Goal: Task Accomplishment & Management: Manage account settings

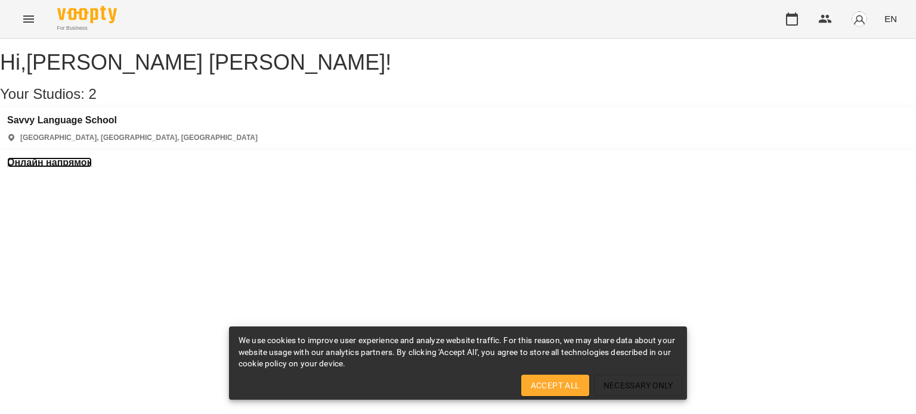
click at [92, 157] on h3 "Онлайн напрямок" at bounding box center [49, 162] width 85 height 11
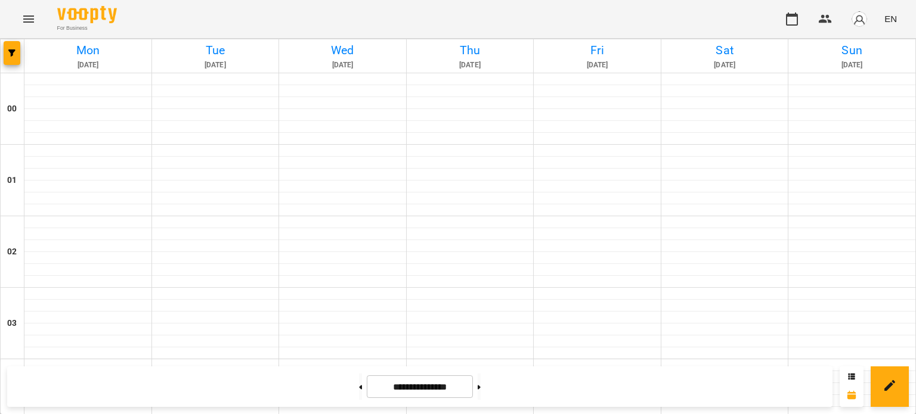
scroll to position [537, 0]
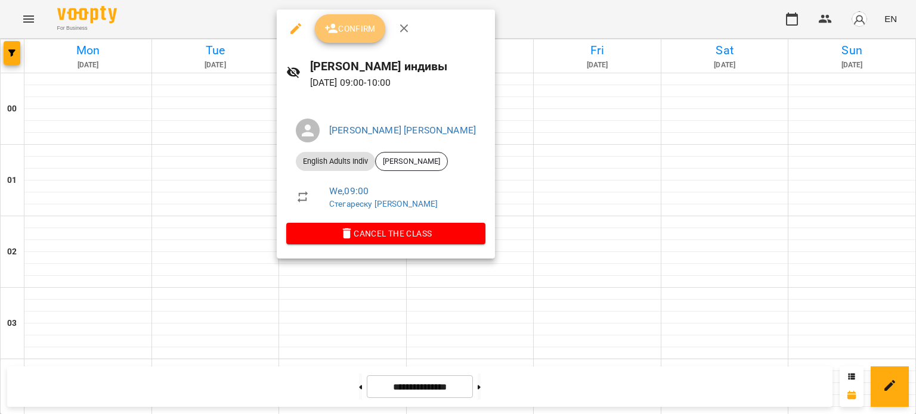
click at [354, 23] on span "Confirm" at bounding box center [349, 28] width 51 height 14
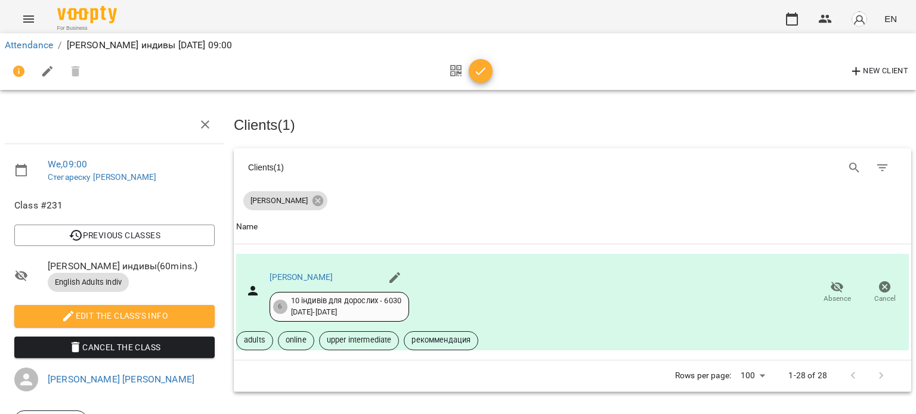
click at [484, 66] on icon "button" at bounding box center [480, 71] width 14 height 14
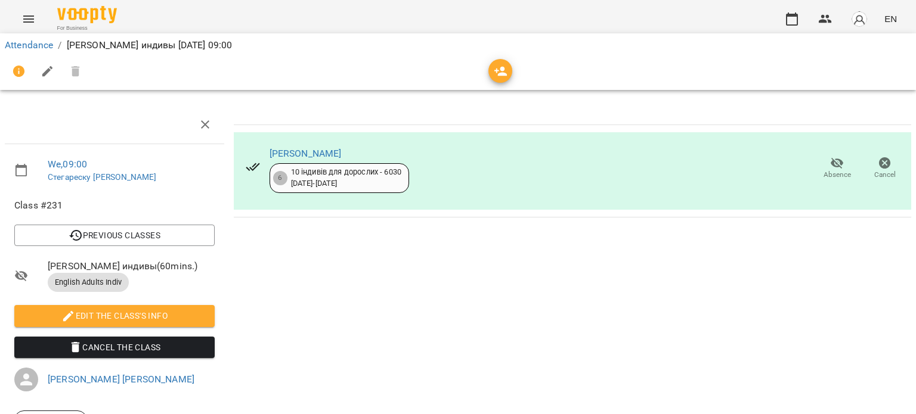
click at [36, 51] on li "Attendance" at bounding box center [29, 45] width 48 height 14
click at [35, 45] on link "Attendance" at bounding box center [29, 44] width 48 height 11
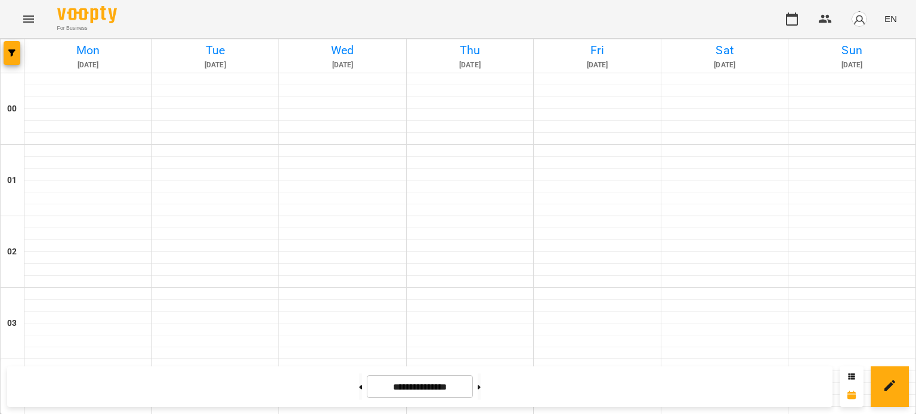
scroll to position [537, 0]
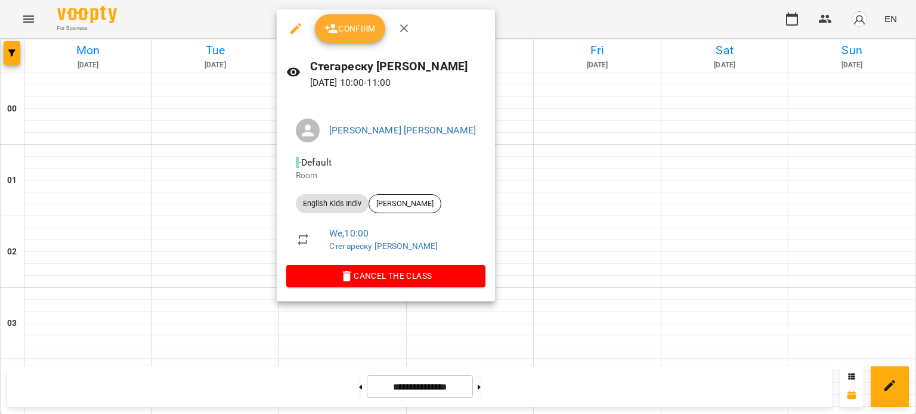
click at [357, 34] on span "Confirm" at bounding box center [349, 28] width 51 height 14
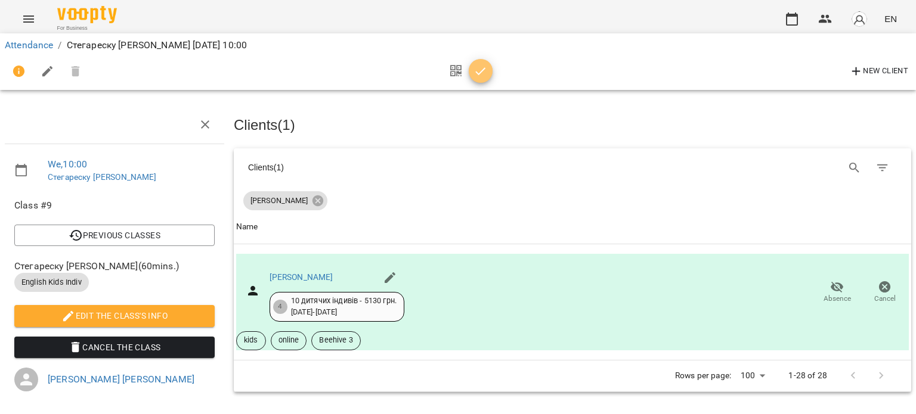
click at [485, 72] on icon "button" at bounding box center [480, 71] width 14 height 14
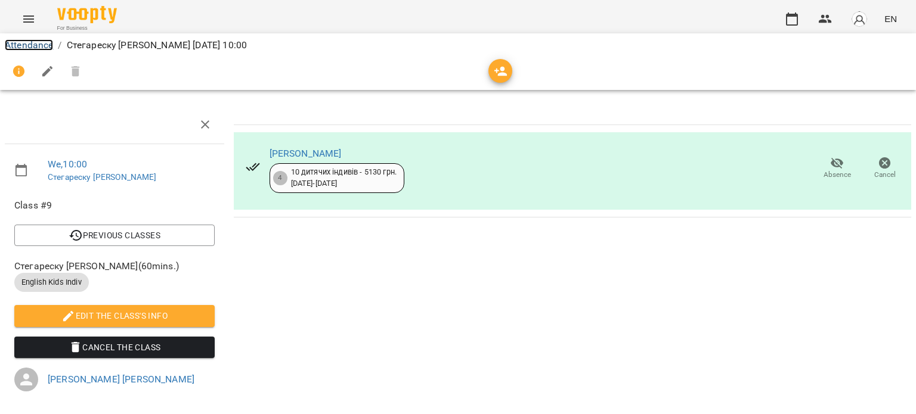
click at [48, 49] on link "Attendance" at bounding box center [29, 44] width 48 height 11
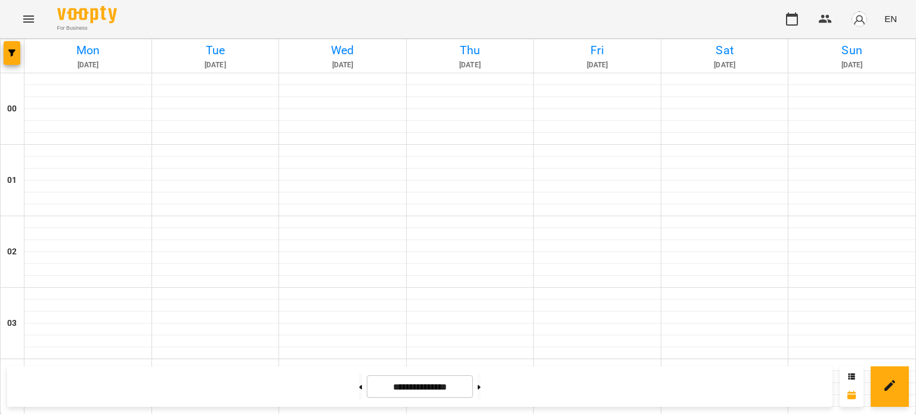
scroll to position [835, 0]
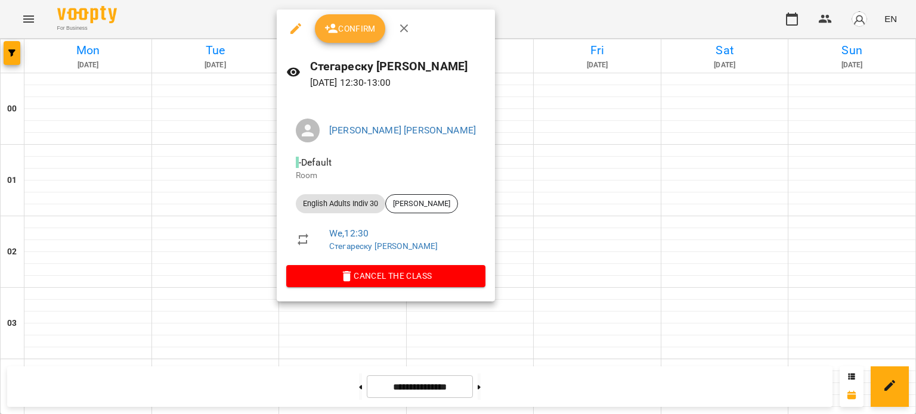
click at [349, 36] on button "Confirm" at bounding box center [350, 28] width 70 height 29
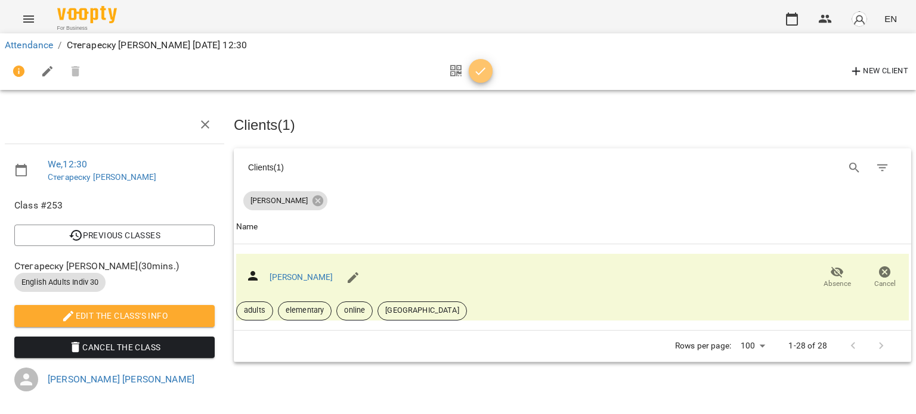
click at [481, 69] on icon "button" at bounding box center [480, 71] width 14 height 14
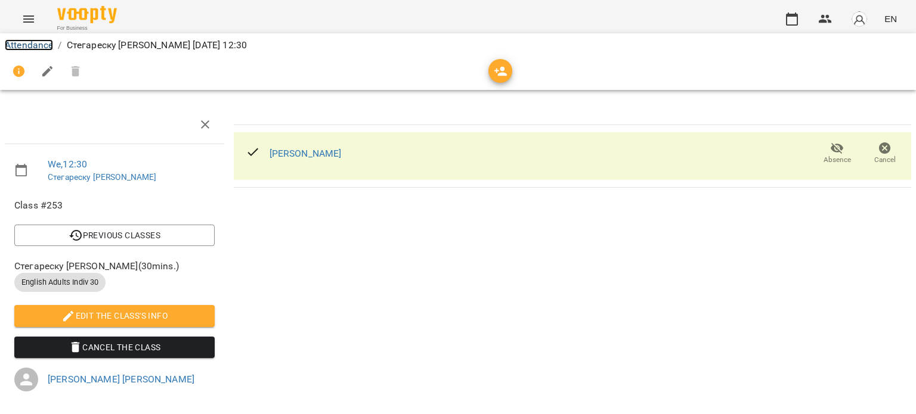
click at [52, 48] on link "Attendance" at bounding box center [29, 44] width 48 height 11
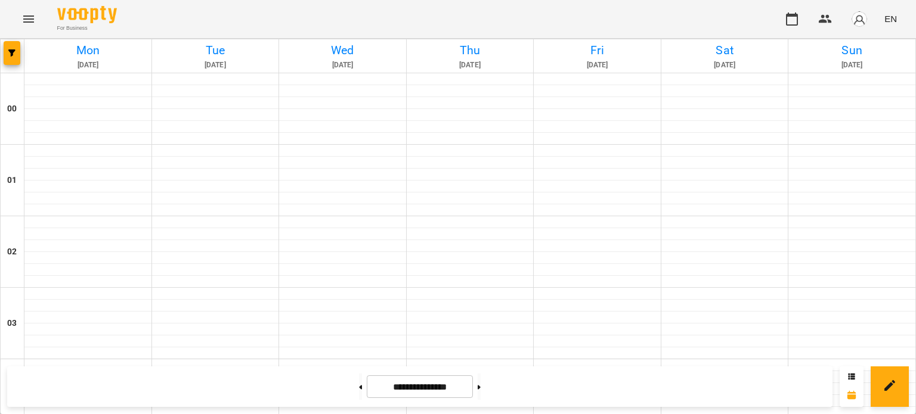
scroll to position [894, 0]
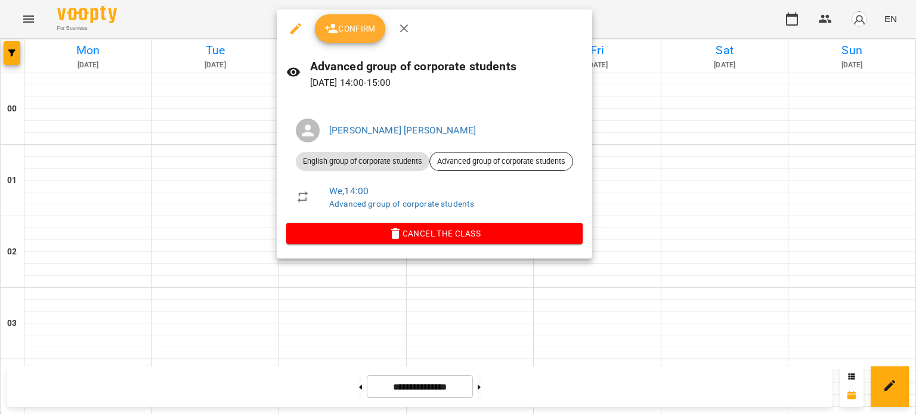
click at [354, 44] on div "Confirm" at bounding box center [434, 29] width 315 height 38
click at [353, 36] on button "Confirm" at bounding box center [350, 28] width 70 height 29
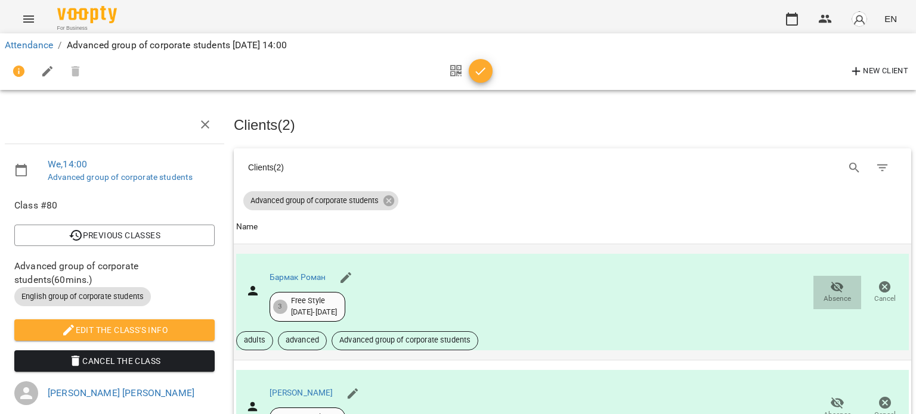
click at [831, 284] on icon "button" at bounding box center [837, 286] width 13 height 11
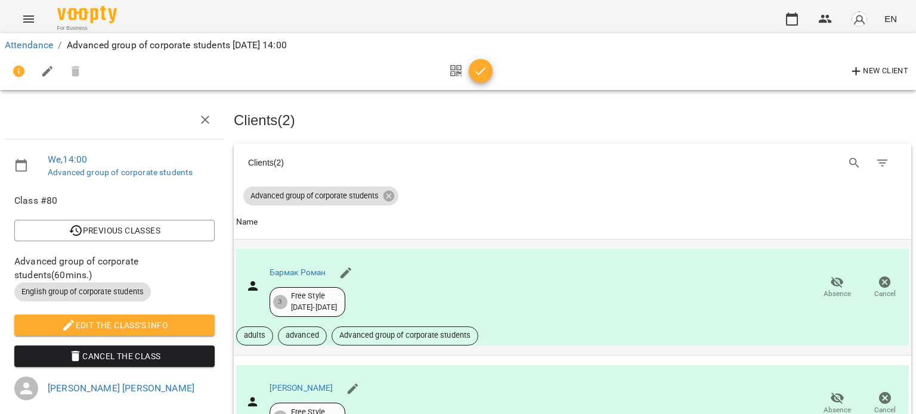
scroll to position [114, 0]
click at [830, 391] on icon "button" at bounding box center [837, 398] width 14 height 14
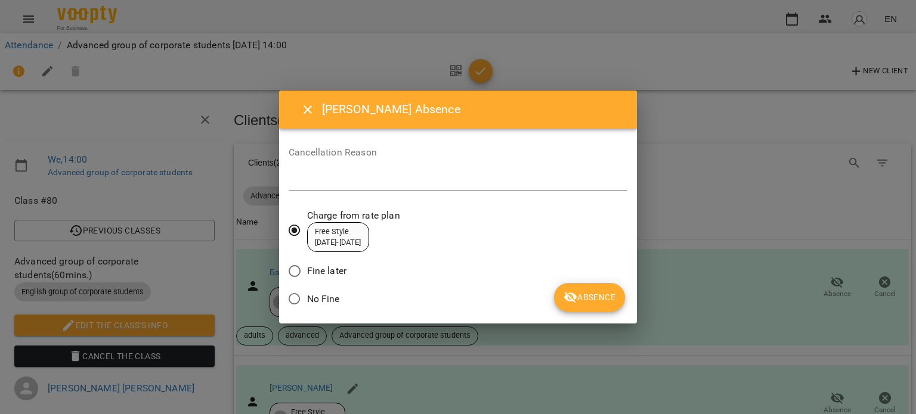
click at [599, 295] on span "Absence" at bounding box center [589, 297] width 52 height 14
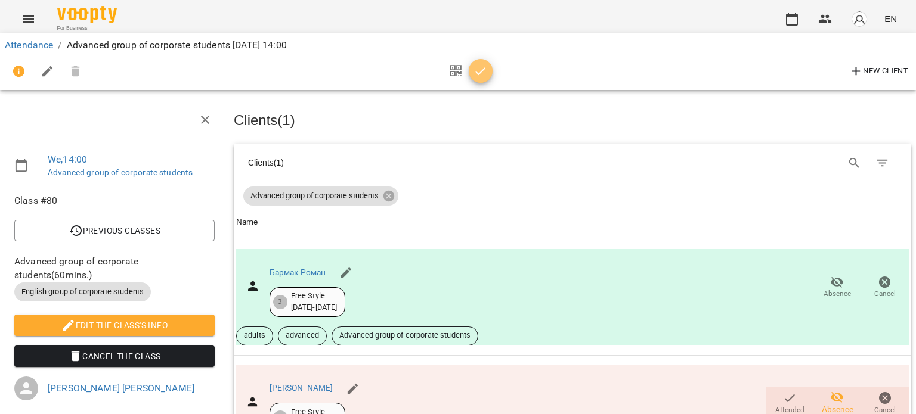
click at [488, 71] on span "button" at bounding box center [481, 71] width 24 height 14
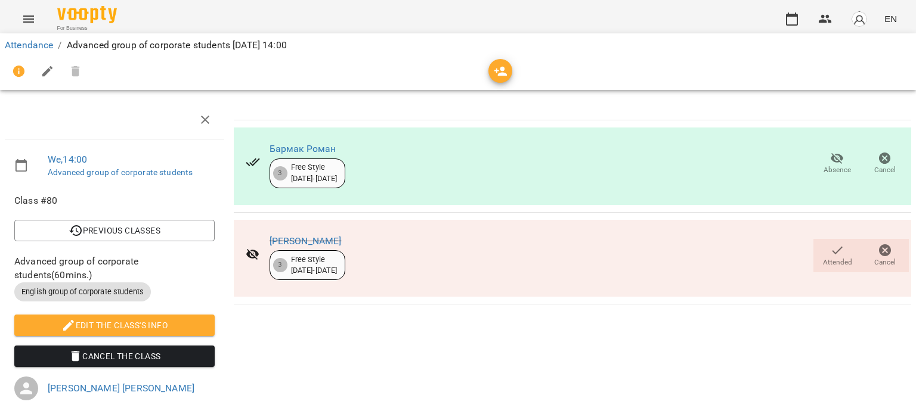
scroll to position [0, 0]
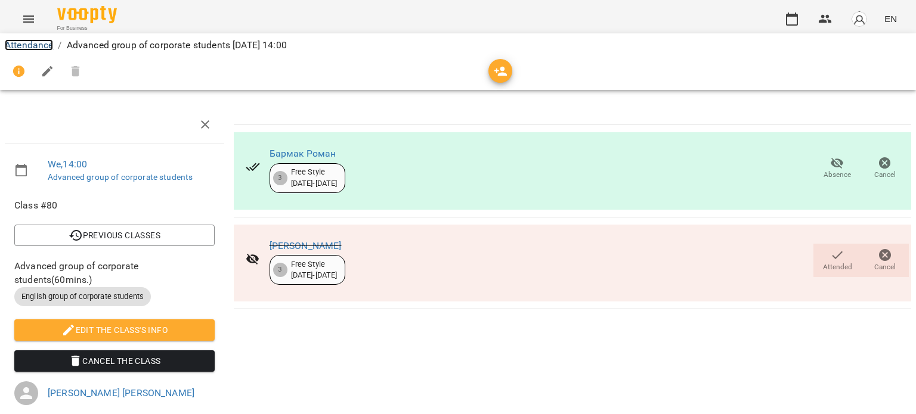
click at [36, 41] on link "Attendance" at bounding box center [29, 44] width 48 height 11
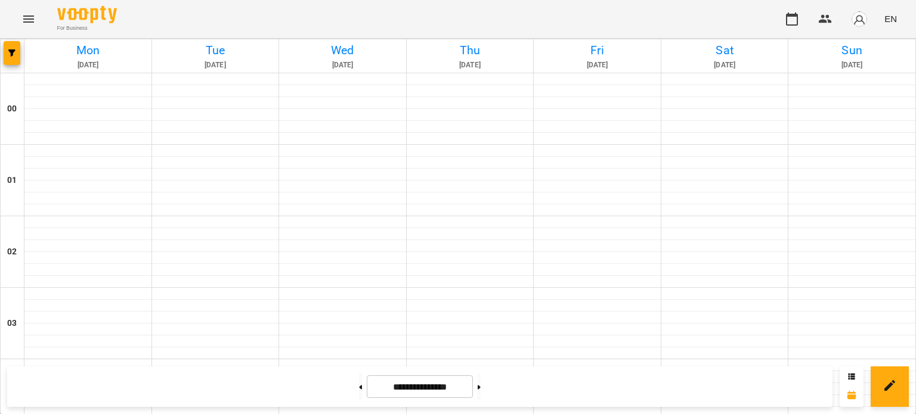
scroll to position [954, 0]
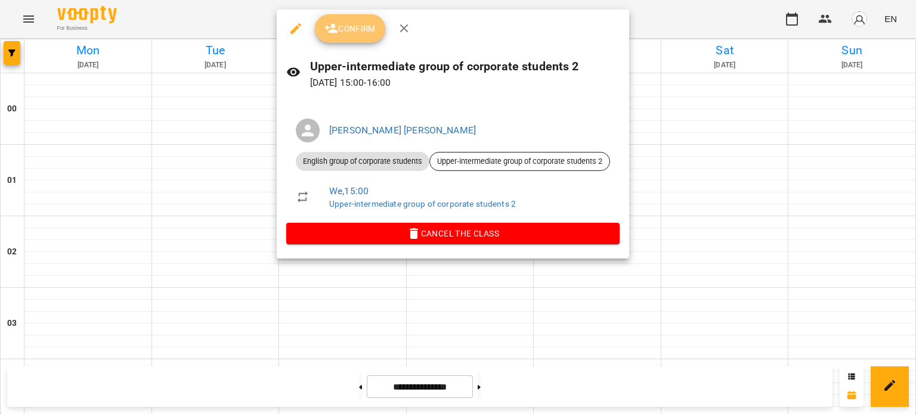
click at [337, 38] on button "Confirm" at bounding box center [350, 28] width 70 height 29
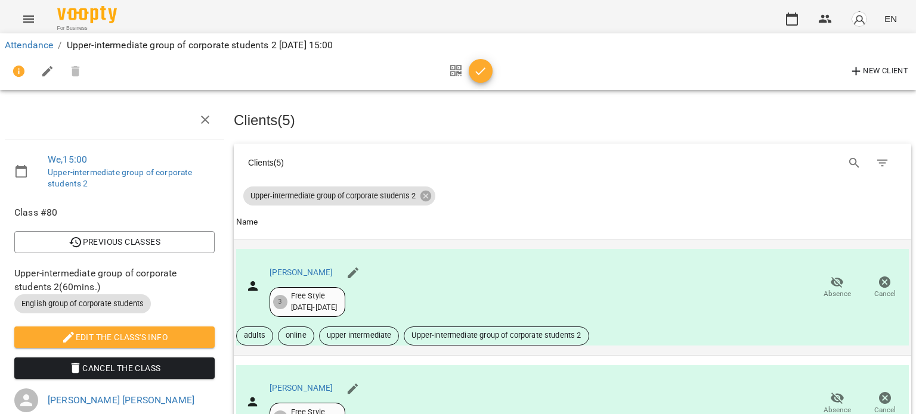
scroll to position [119, 0]
click at [830, 391] on icon "button" at bounding box center [837, 398] width 14 height 14
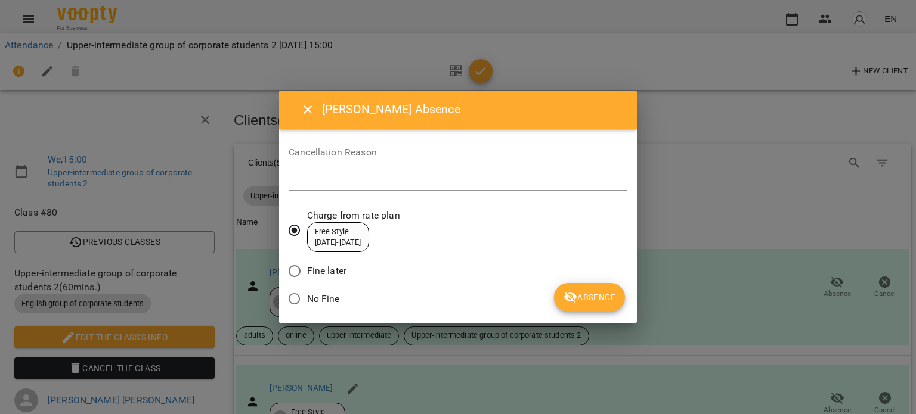
click at [600, 298] on span "Absence" at bounding box center [589, 297] width 52 height 14
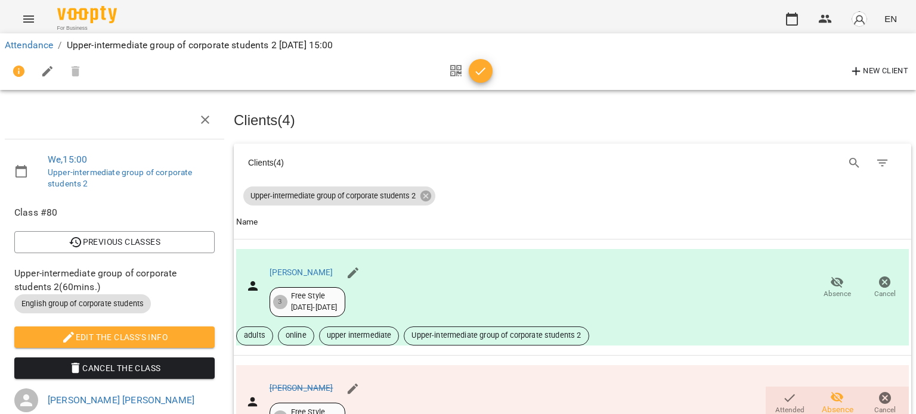
scroll to position [457, 0]
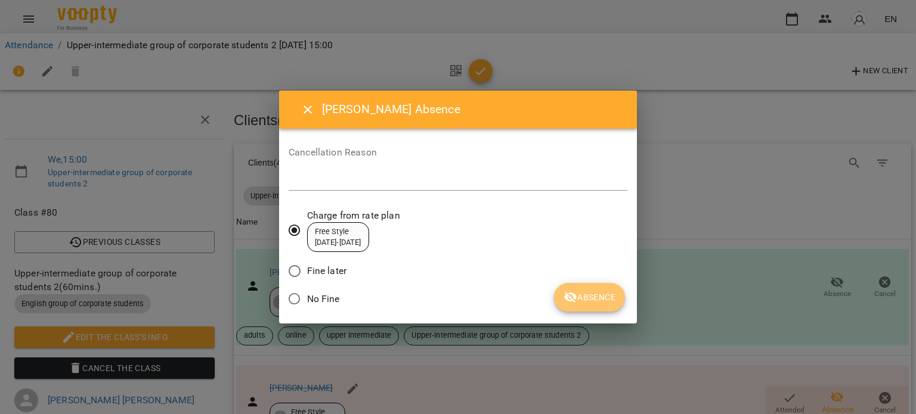
click at [592, 290] on button "Absence" at bounding box center [589, 297] width 71 height 29
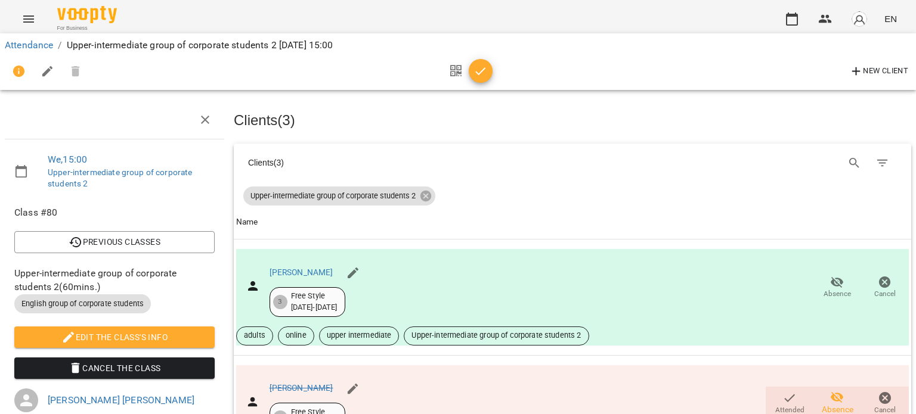
scroll to position [0, 0]
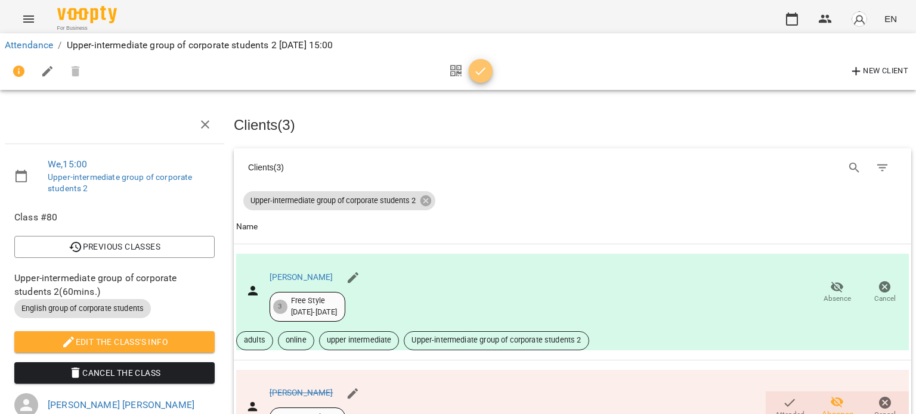
click at [482, 77] on icon "button" at bounding box center [480, 71] width 14 height 14
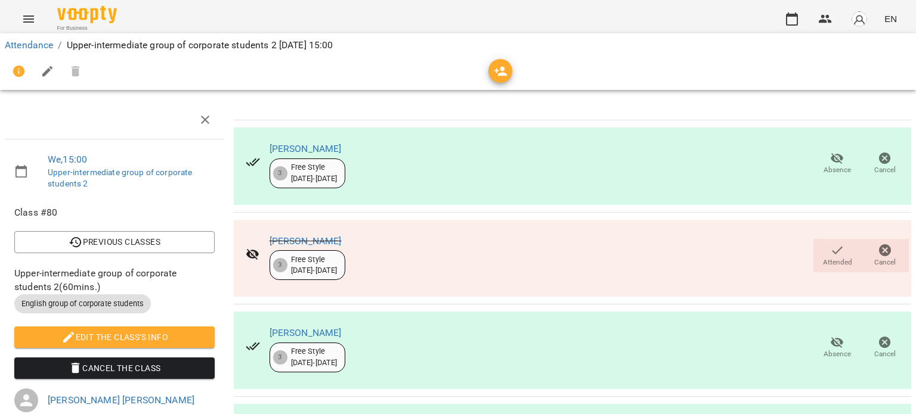
scroll to position [189, 0]
click at [38, 41] on link "Attendance" at bounding box center [29, 44] width 48 height 11
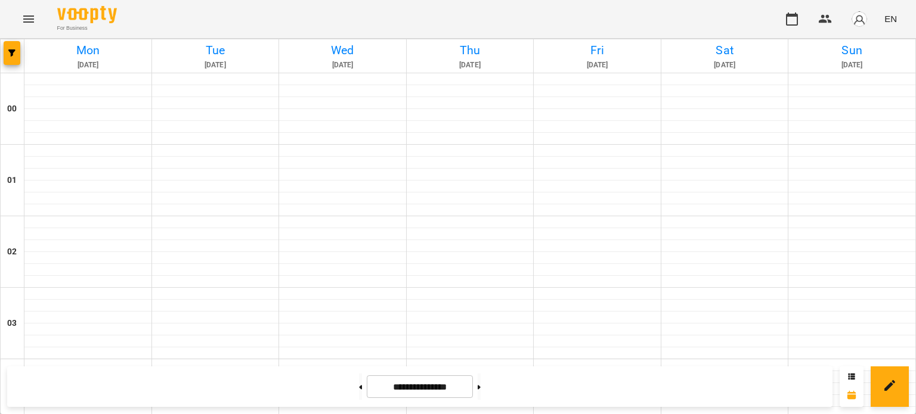
scroll to position [1014, 0]
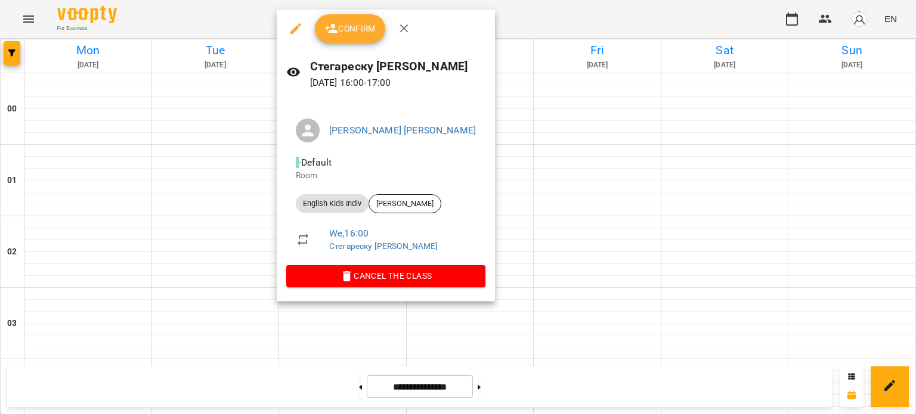
click at [345, 33] on span "Confirm" at bounding box center [349, 28] width 51 height 14
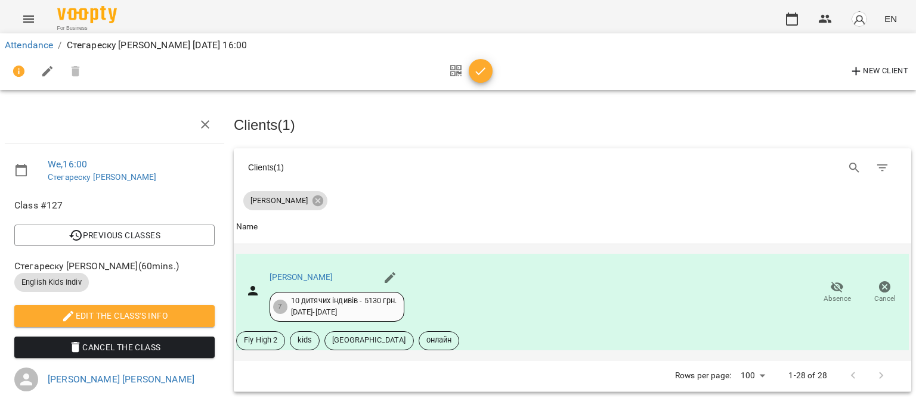
click at [830, 291] on icon "button" at bounding box center [837, 287] width 14 height 14
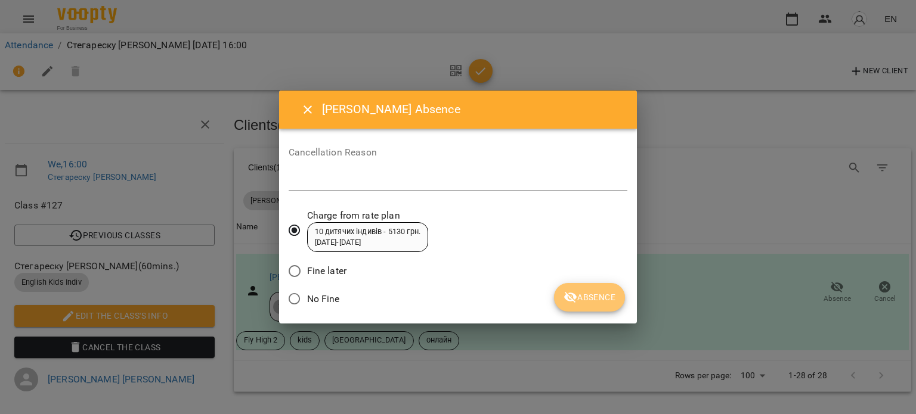
click at [599, 297] on span "Absence" at bounding box center [589, 297] width 52 height 14
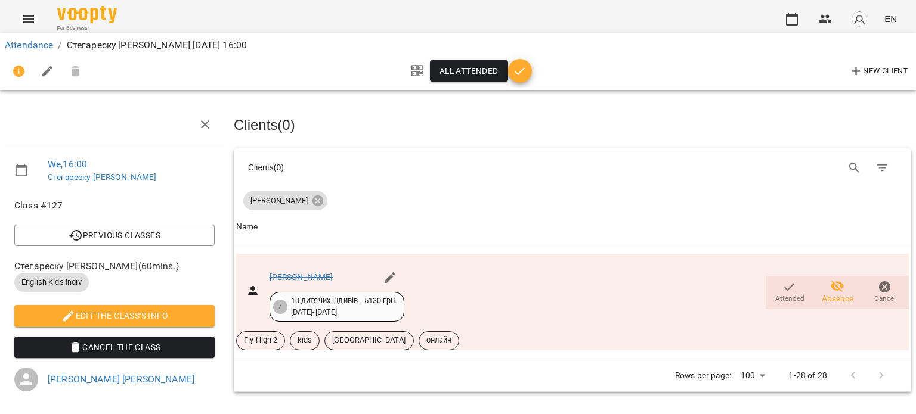
click at [516, 69] on icon "button" at bounding box center [520, 71] width 14 height 14
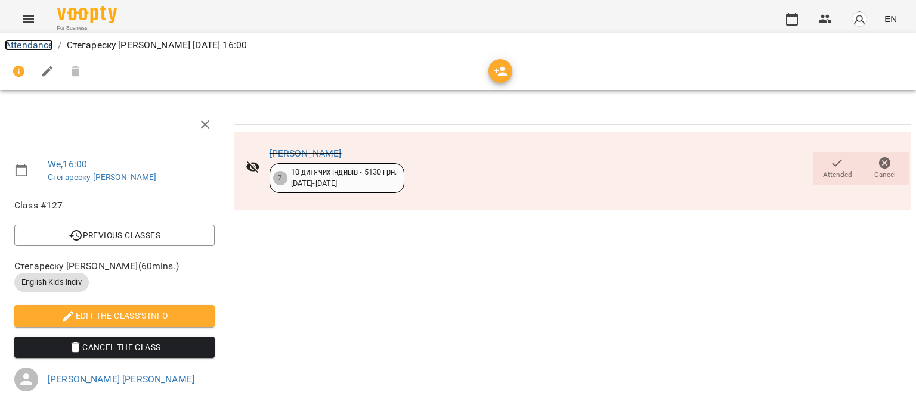
click at [32, 42] on link "Attendance" at bounding box center [29, 44] width 48 height 11
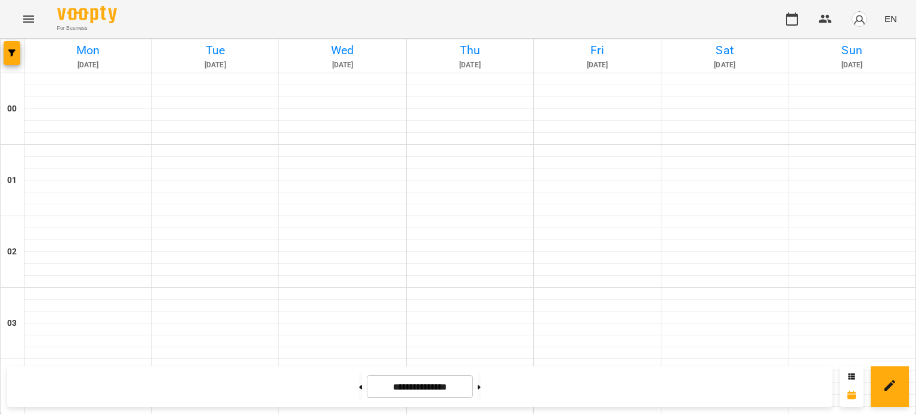
scroll to position [1312, 0]
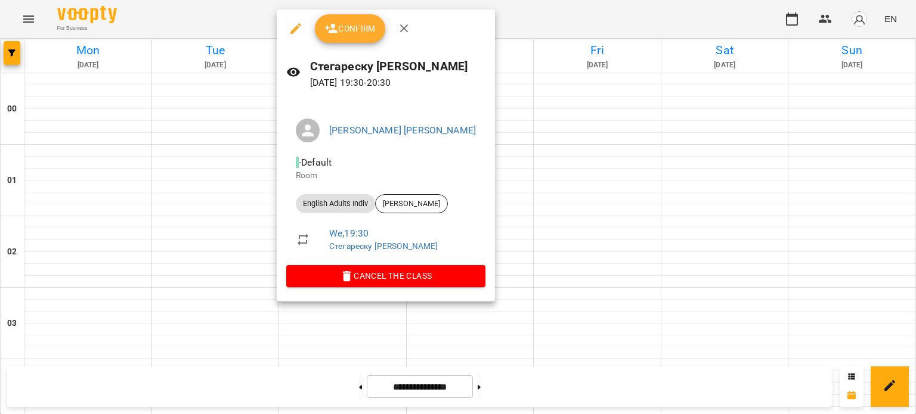
click at [354, 33] on span "Confirm" at bounding box center [349, 28] width 51 height 14
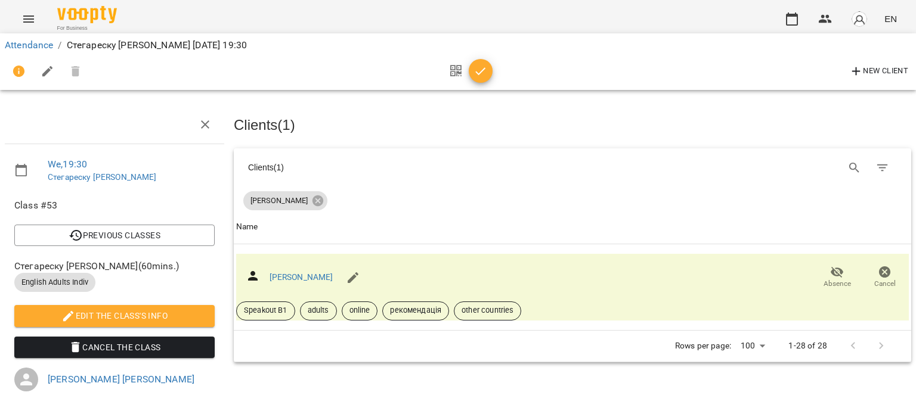
click at [478, 69] on icon "button" at bounding box center [480, 71] width 14 height 14
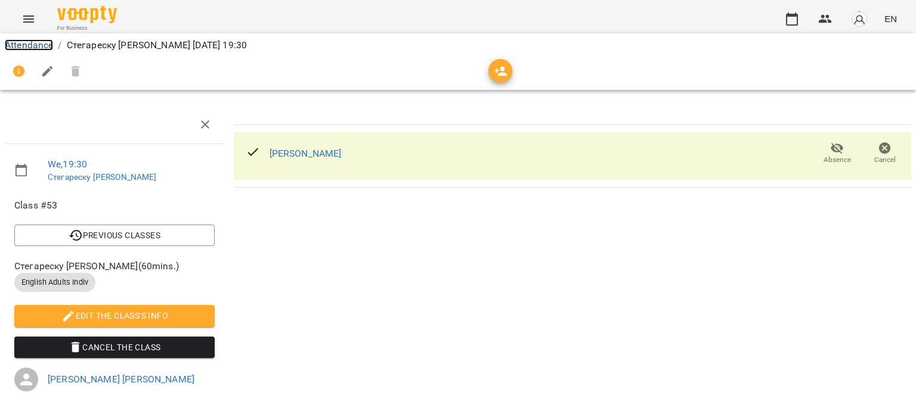
click at [31, 41] on link "Attendance" at bounding box center [29, 44] width 48 height 11
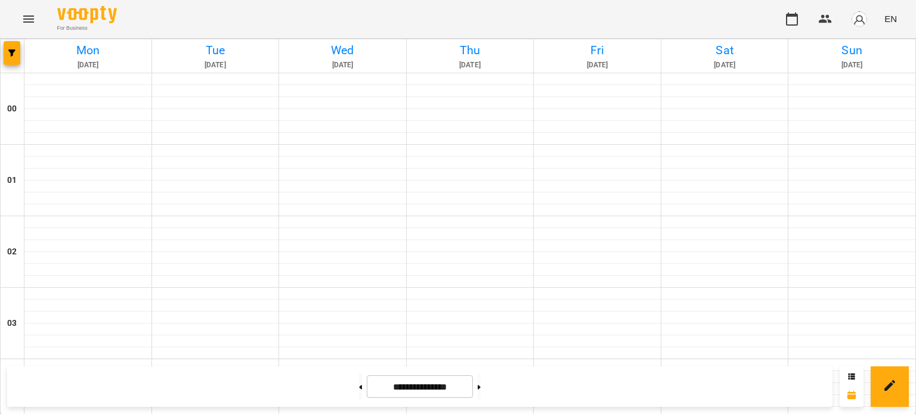
scroll to position [1252, 0]
